Goal: Obtain resource: Download file/media

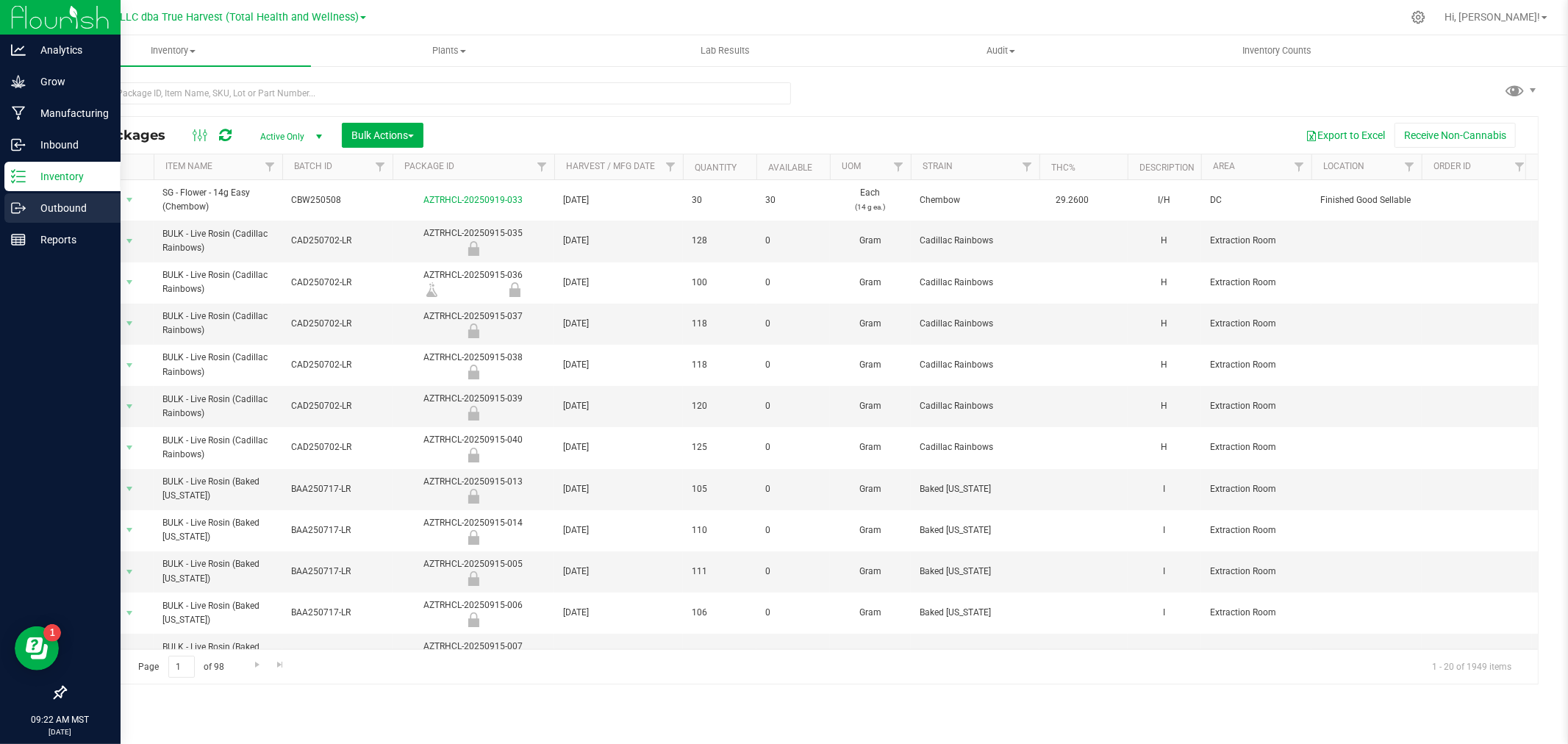
click at [19, 223] on link "Outbound" at bounding box center [60, 209] width 120 height 32
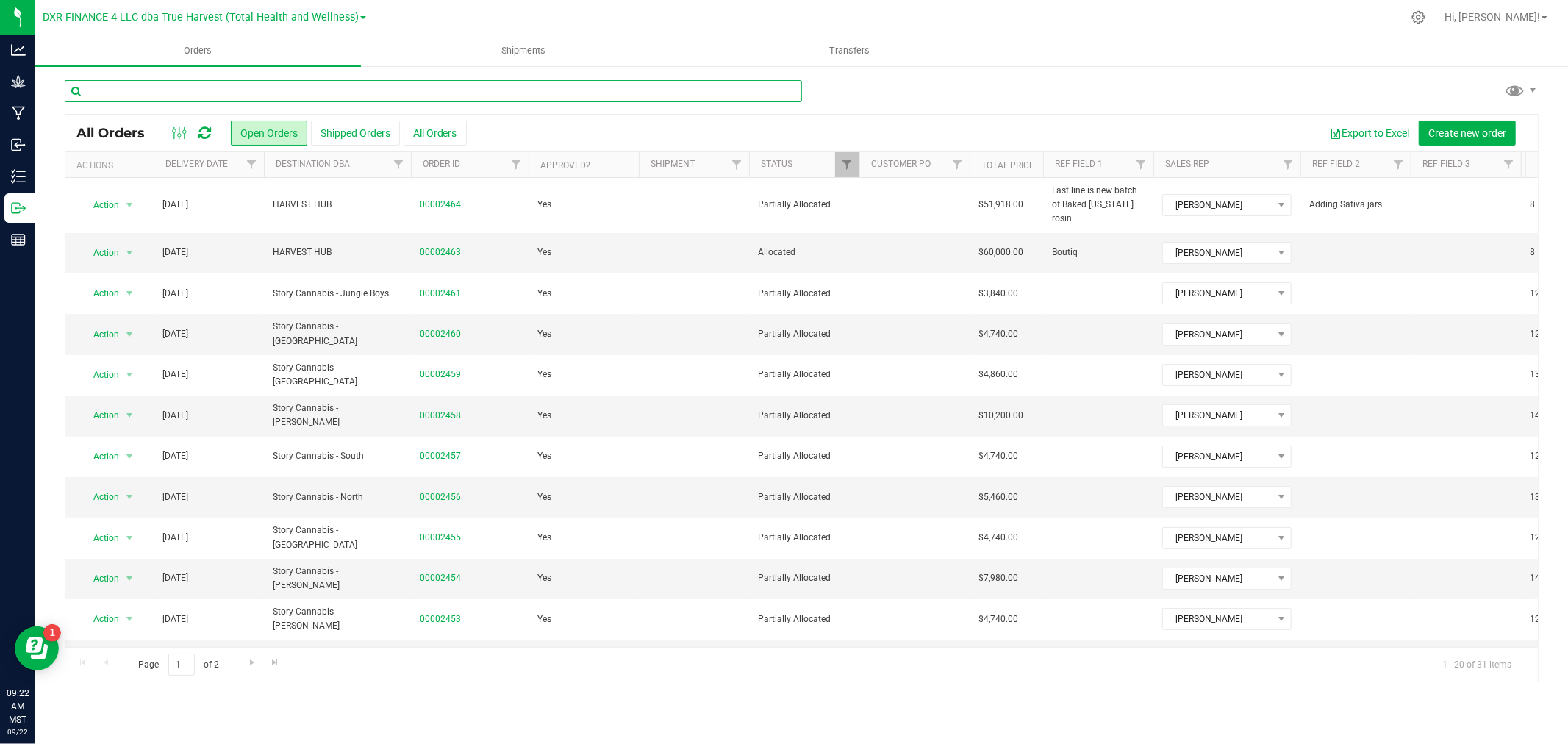
click at [667, 100] on input "text" at bounding box center [433, 91] width 737 height 22
type input "2437"
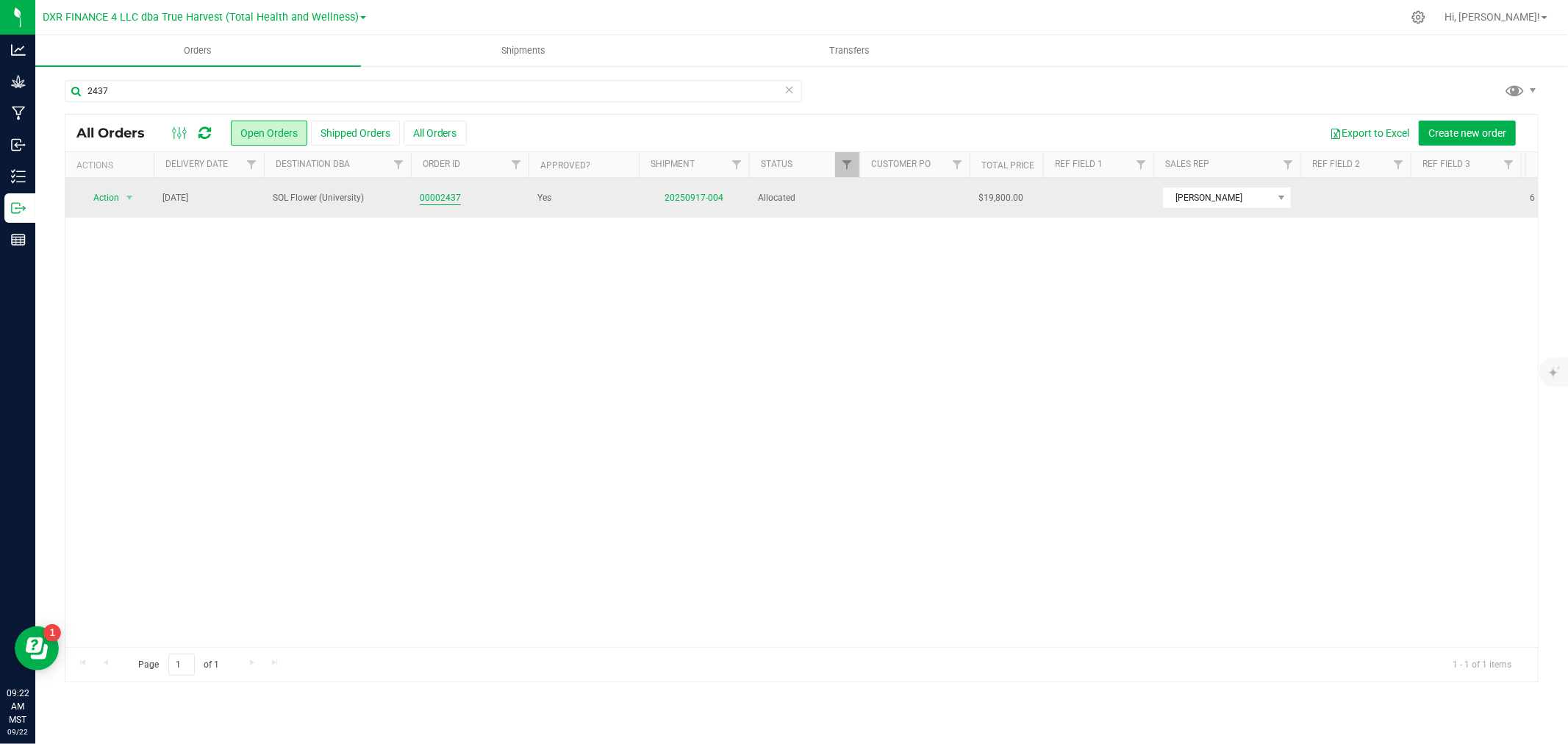
click at [444, 201] on link "00002437" at bounding box center [440, 198] width 41 height 14
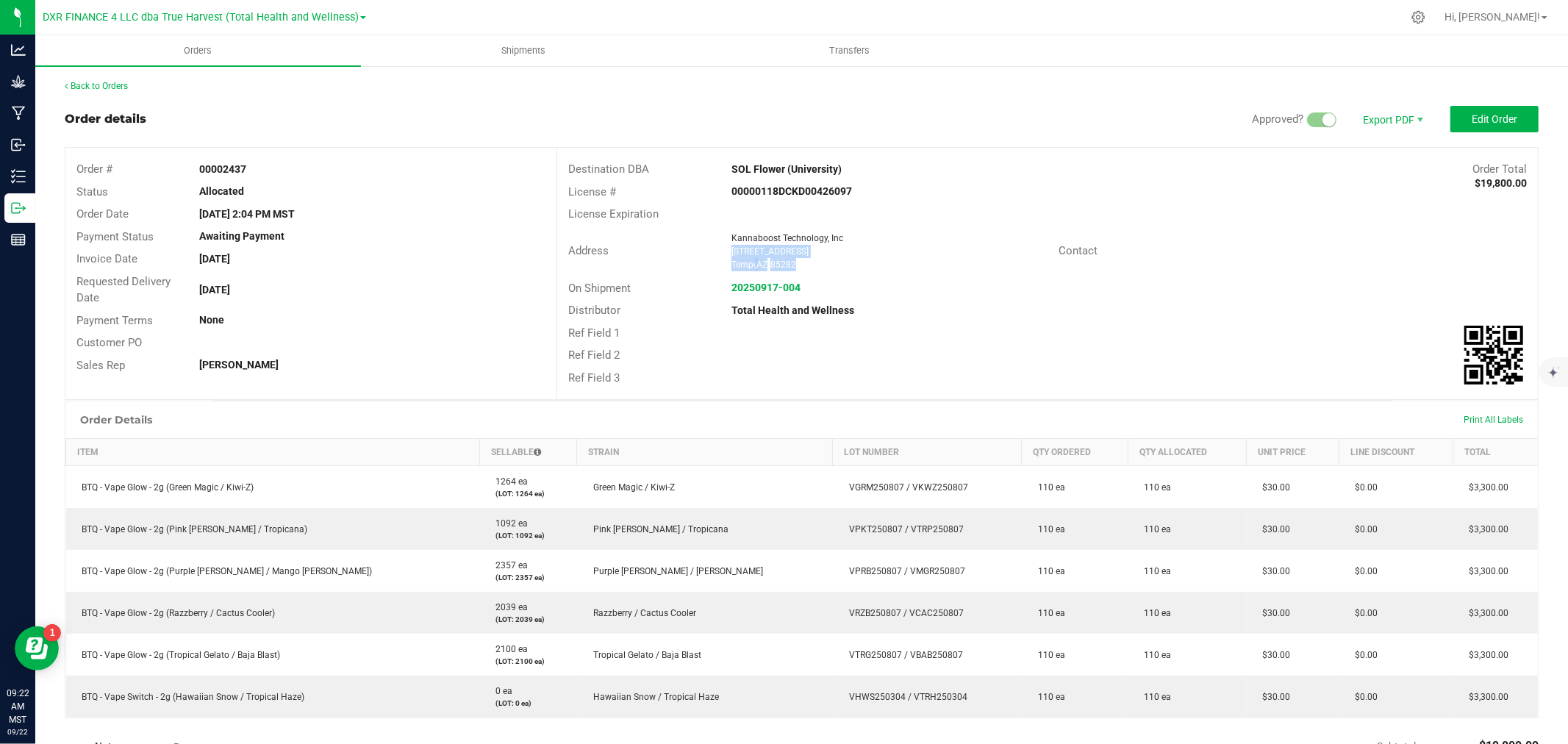
drag, startPoint x: 723, startPoint y: 251, endPoint x: 799, endPoint y: 258, distance: 76.3
click at [799, 258] on div "Kannaboost Technology, Inc [STREET_ADDRESS][PERSON_NAME]" at bounding box center [891, 251] width 334 height 40
copy ngx-name-and-address "[STREET_ADDRESS][PERSON_NAME]"
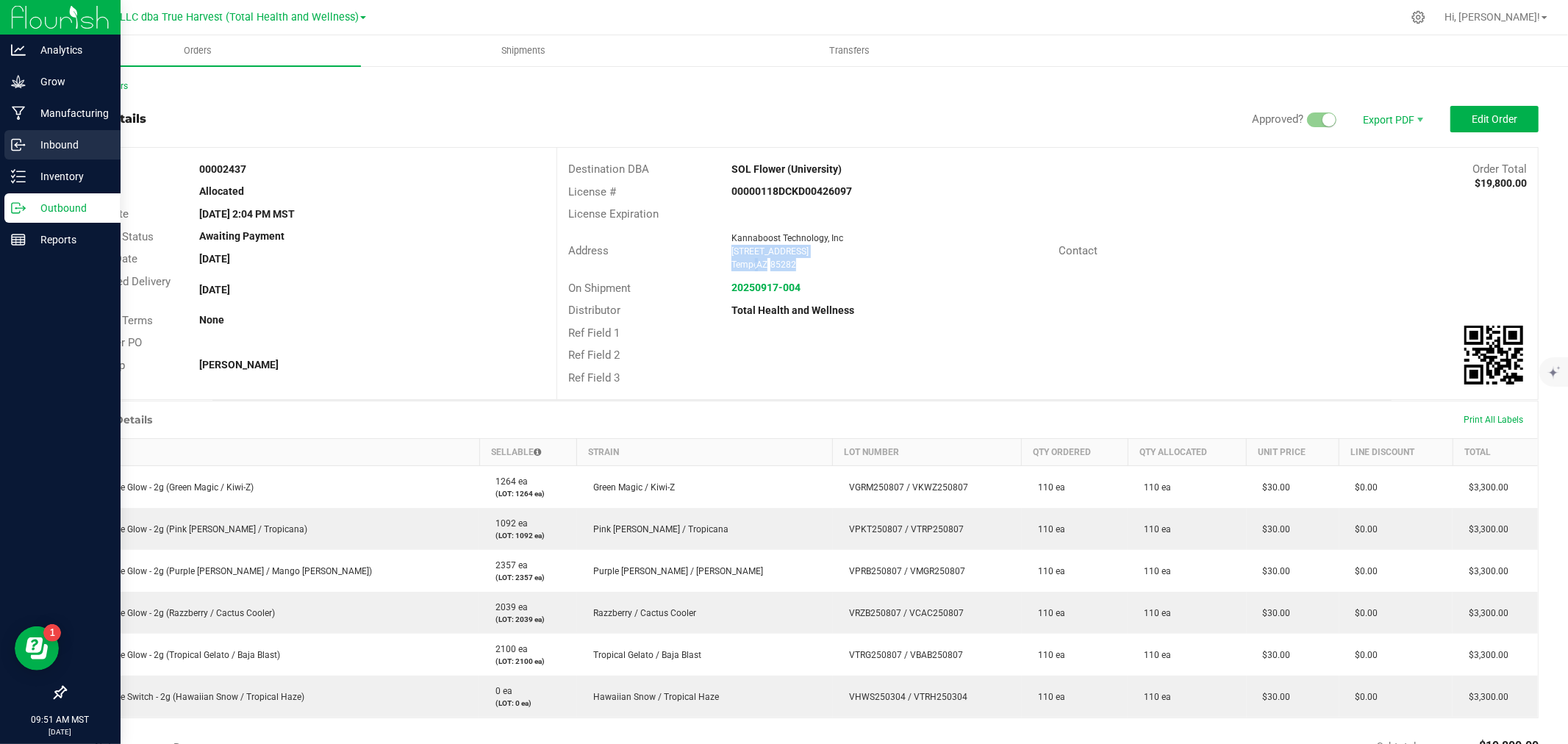
click at [47, 159] on div "Inbound" at bounding box center [63, 145] width 116 height 29
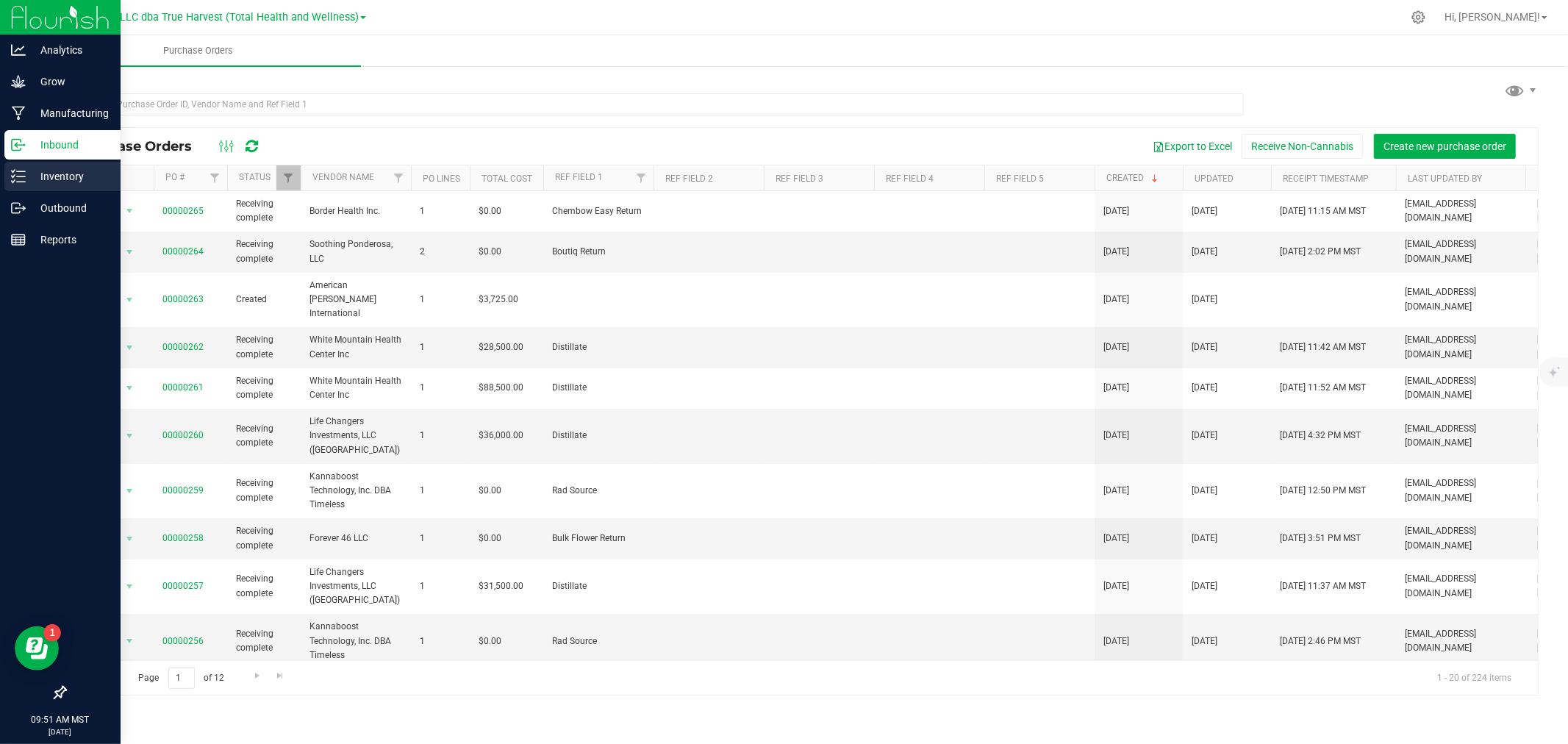
click at [50, 172] on p "Inventory" at bounding box center [70, 176] width 88 height 18
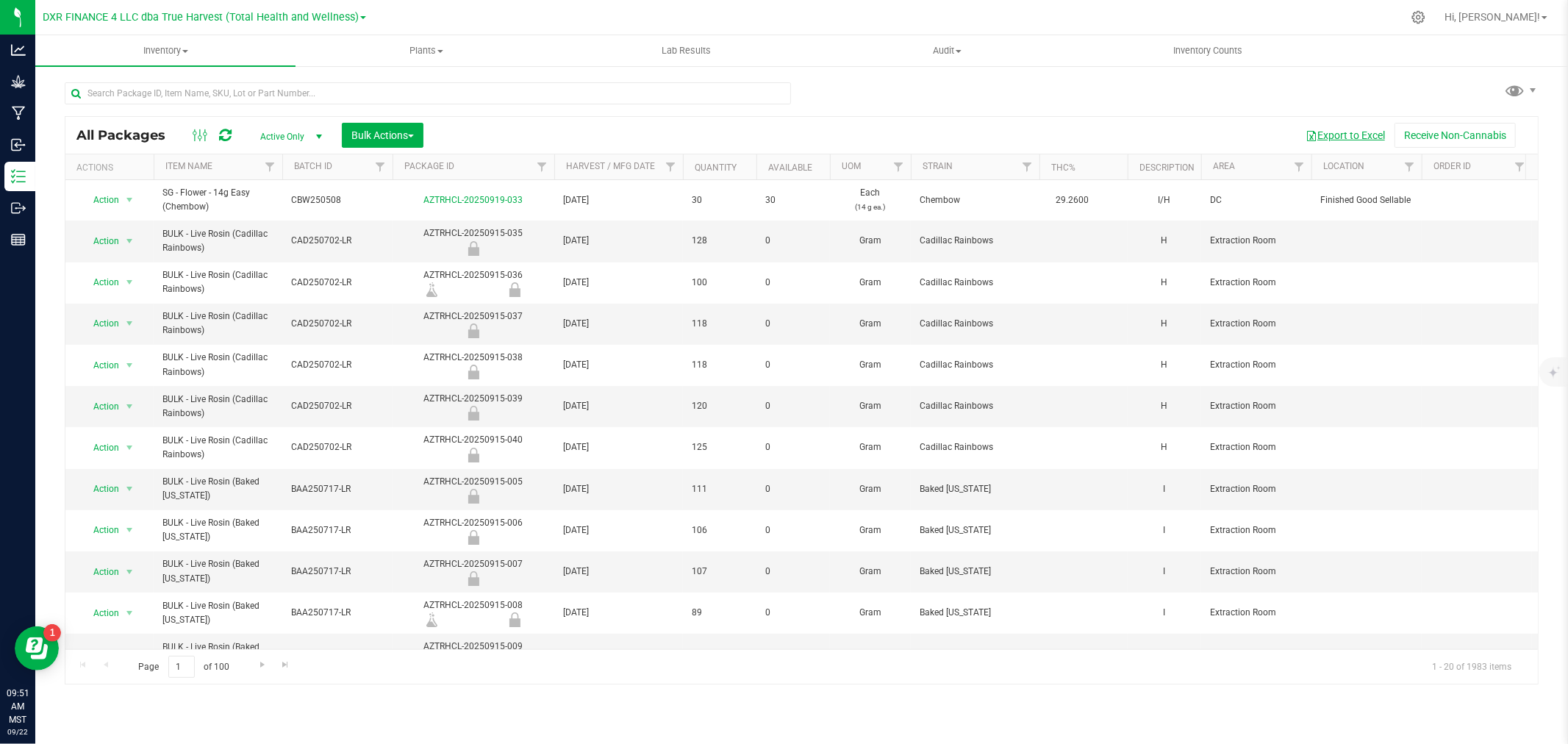
click at [1353, 128] on button "Export to Excel" at bounding box center [1345, 135] width 98 height 25
